Goal: Task Accomplishment & Management: Complete application form

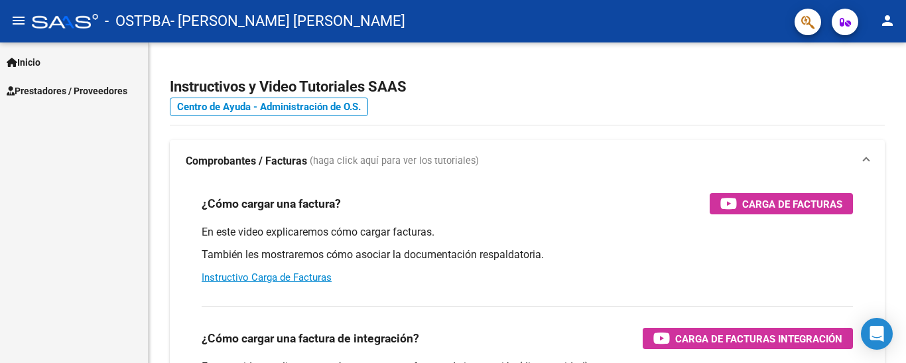
click at [68, 84] on span "Prestadores / Proveedores" at bounding box center [67, 91] width 121 height 15
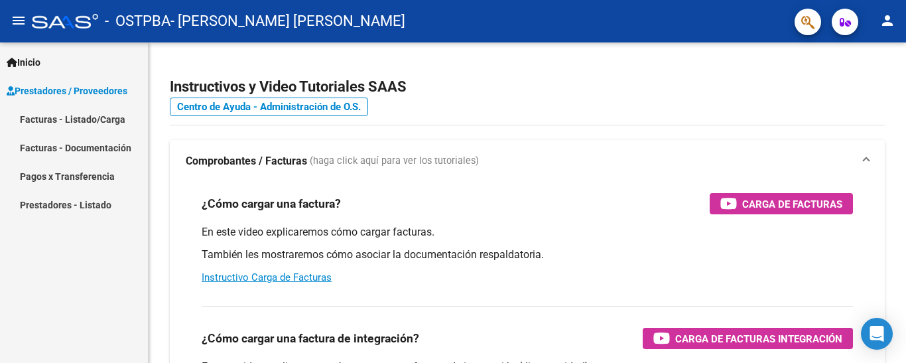
click at [113, 121] on link "Facturas - Listado/Carga" at bounding box center [74, 119] width 148 height 29
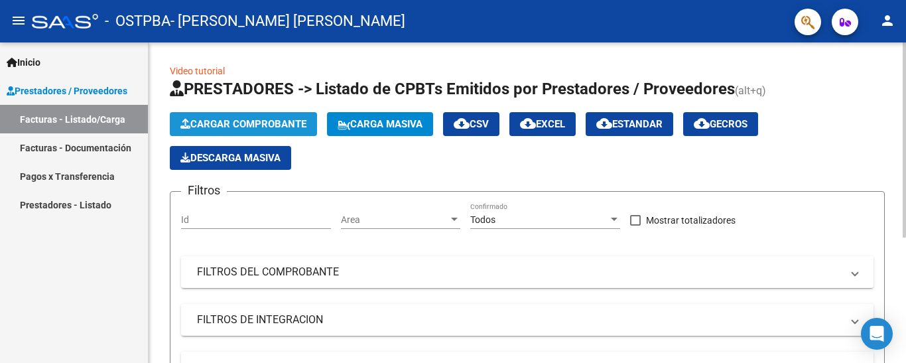
click at [289, 123] on span "Cargar Comprobante" at bounding box center [243, 124] width 126 height 12
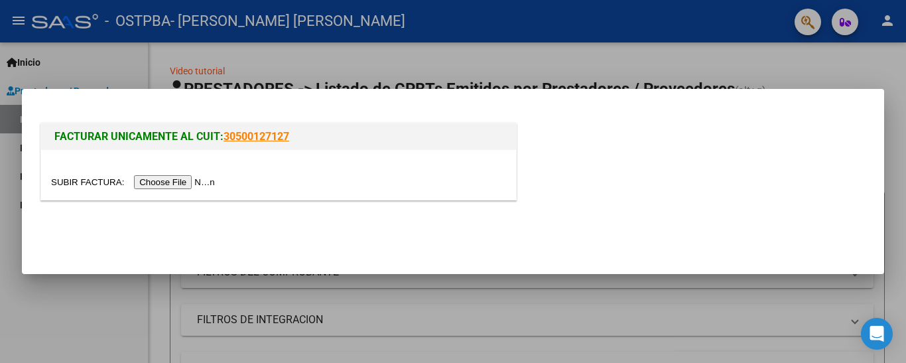
click at [200, 178] on input "file" at bounding box center [135, 182] width 168 height 14
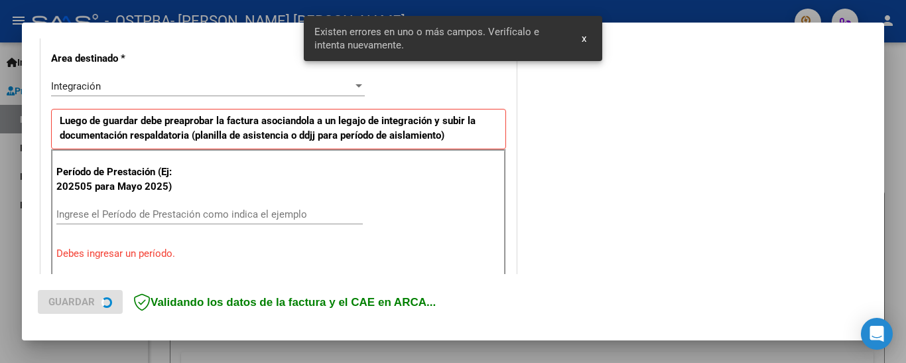
scroll to position [319, 0]
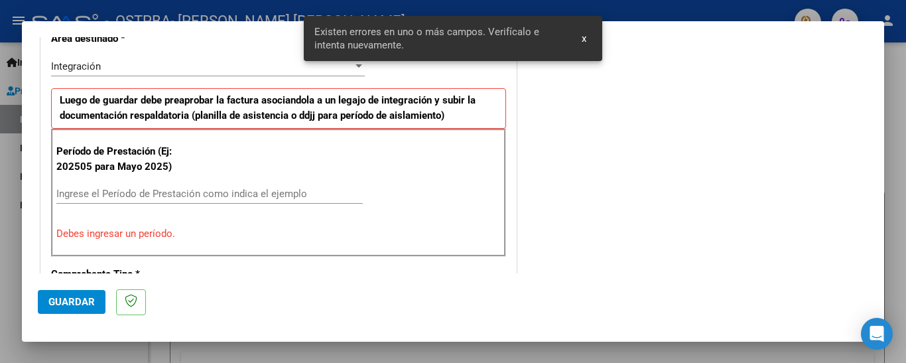
click at [206, 200] on input "Ingrese el Período de Prestación como indica el ejemplo" at bounding box center [209, 194] width 306 height 12
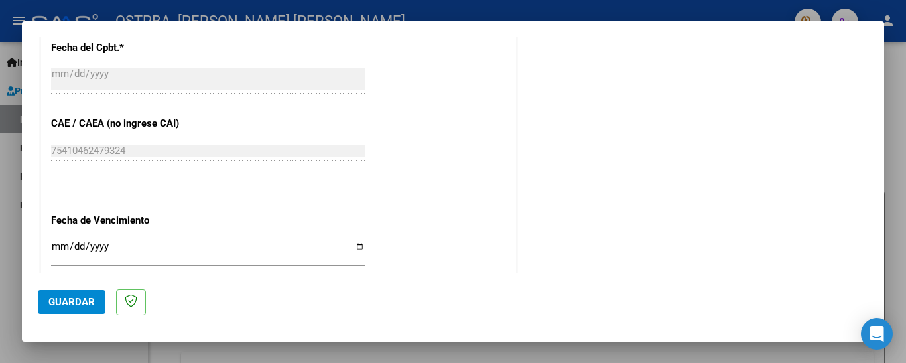
scroll to position [783, 0]
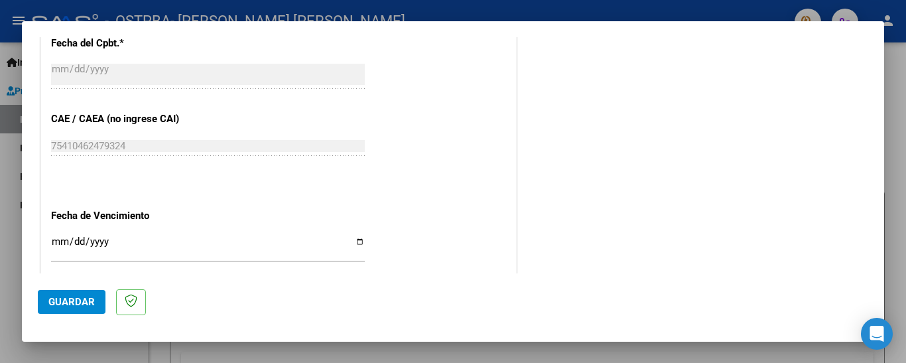
type input "202509"
click at [59, 240] on input "Ingresar la fecha" at bounding box center [208, 246] width 314 height 21
type input "[DATE]"
click at [47, 295] on button "Guardar" at bounding box center [72, 302] width 68 height 24
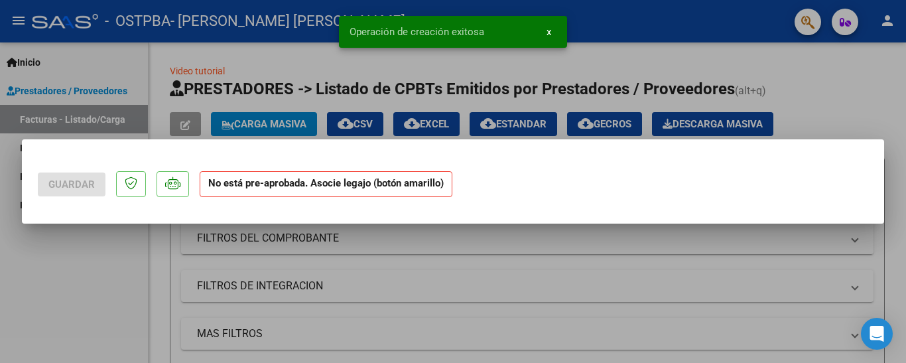
scroll to position [0, 0]
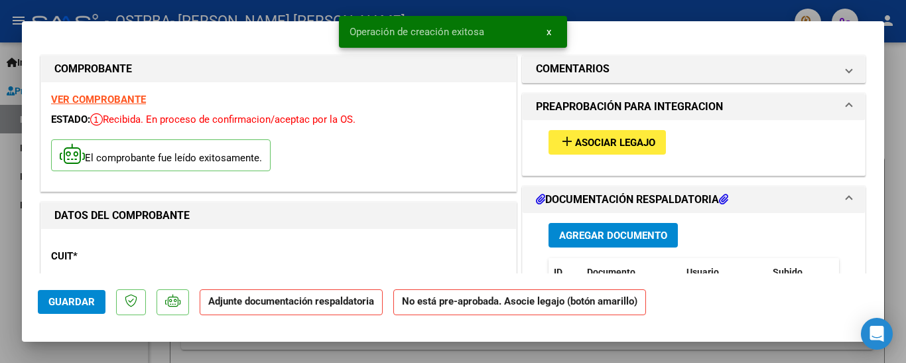
click at [579, 144] on span "Asociar Legajo" at bounding box center [615, 143] width 80 height 12
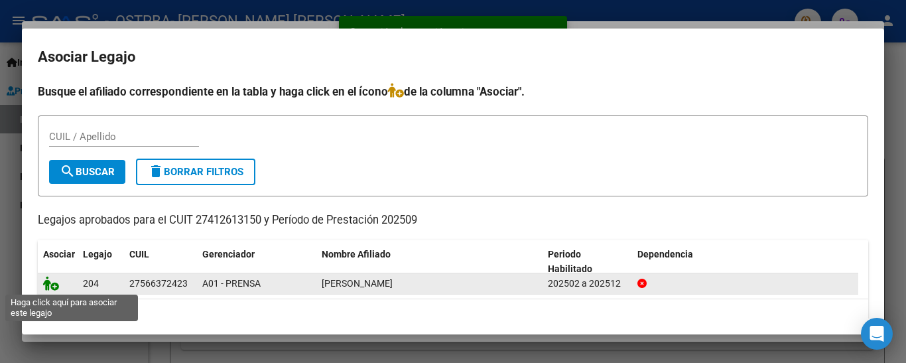
click at [53, 285] on icon at bounding box center [51, 283] width 16 height 15
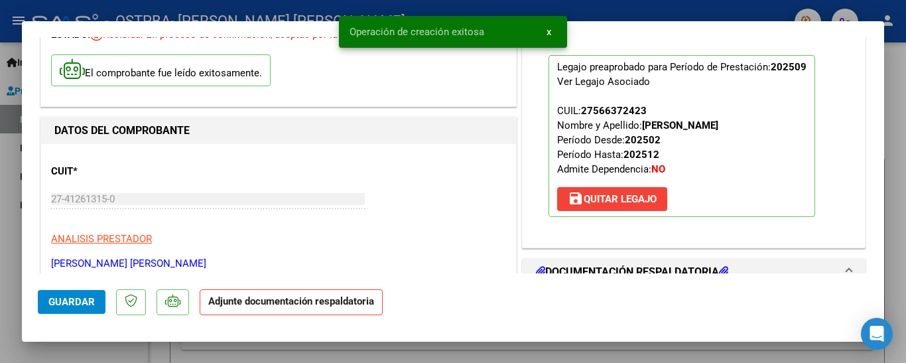
scroll to position [199, 0]
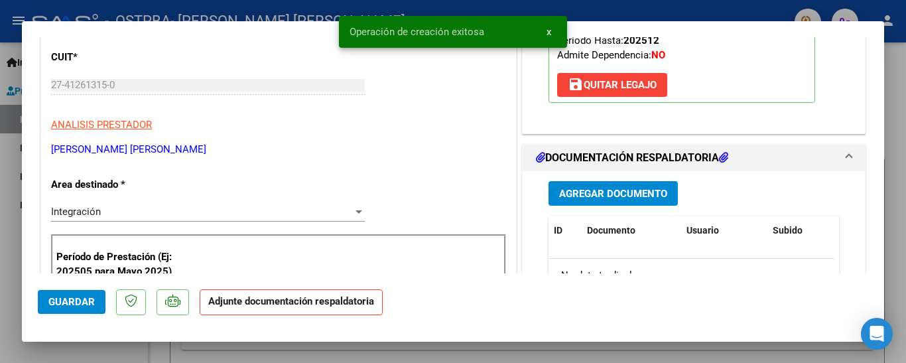
click at [549, 201] on button "Agregar Documento" at bounding box center [613, 193] width 129 height 25
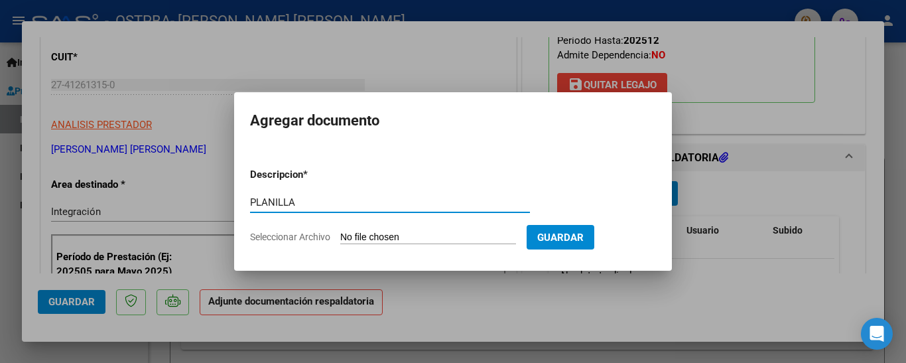
type input "PLANILLA"
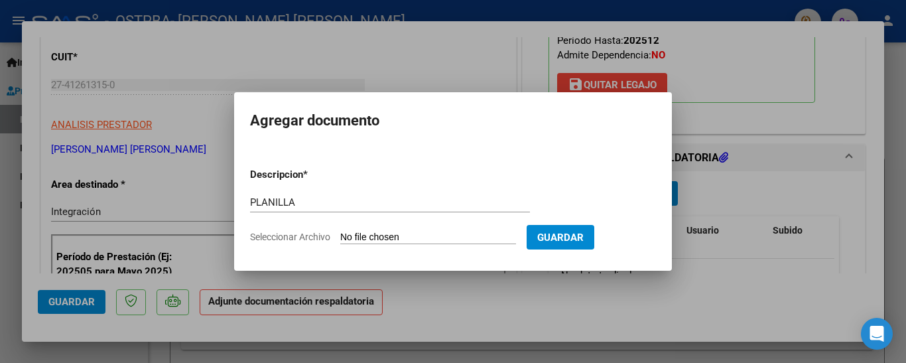
click at [368, 244] on form "Descripcion * PLANILLA Escriba aquí una descripcion Seleccionar Archivo Guardar" at bounding box center [453, 205] width 406 height 97
click at [371, 236] on input "Seleccionar Archivo" at bounding box center [428, 238] width 176 height 13
type input "C:\fakepath\[PERSON_NAME].pdf"
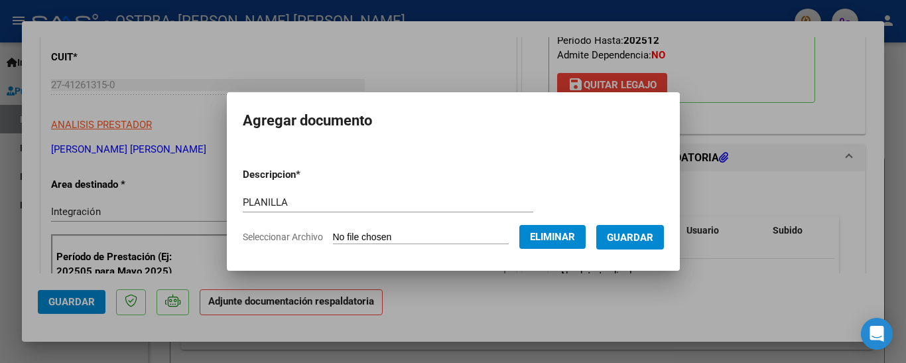
click at [653, 239] on span "Guardar" at bounding box center [630, 238] width 46 height 12
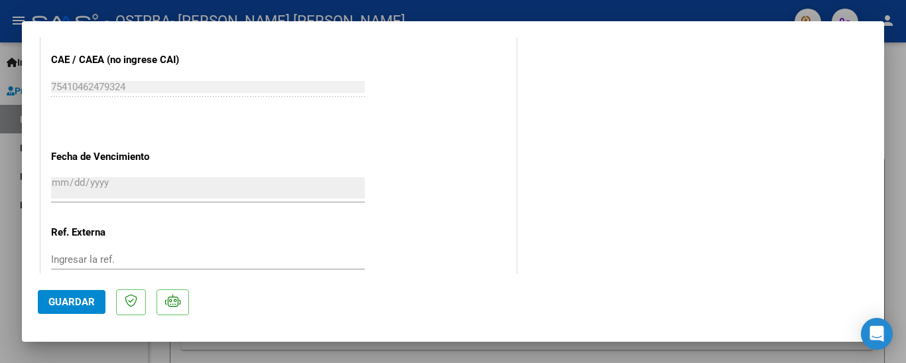
scroll to position [951, 0]
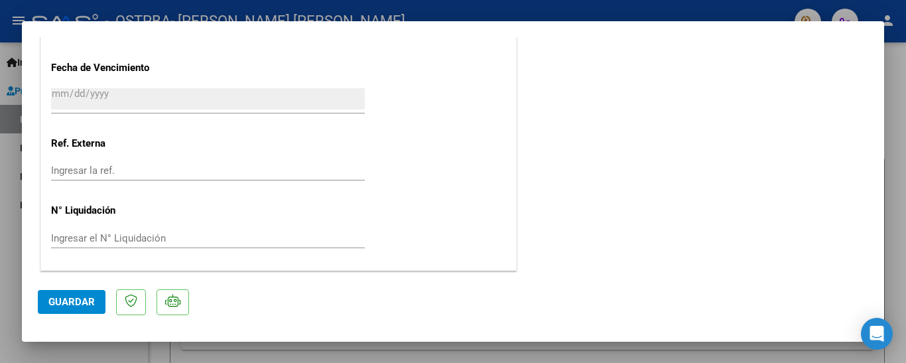
click at [65, 308] on span "Guardar" at bounding box center [71, 302] width 46 height 12
